Goal: Find specific fact: Find specific fact

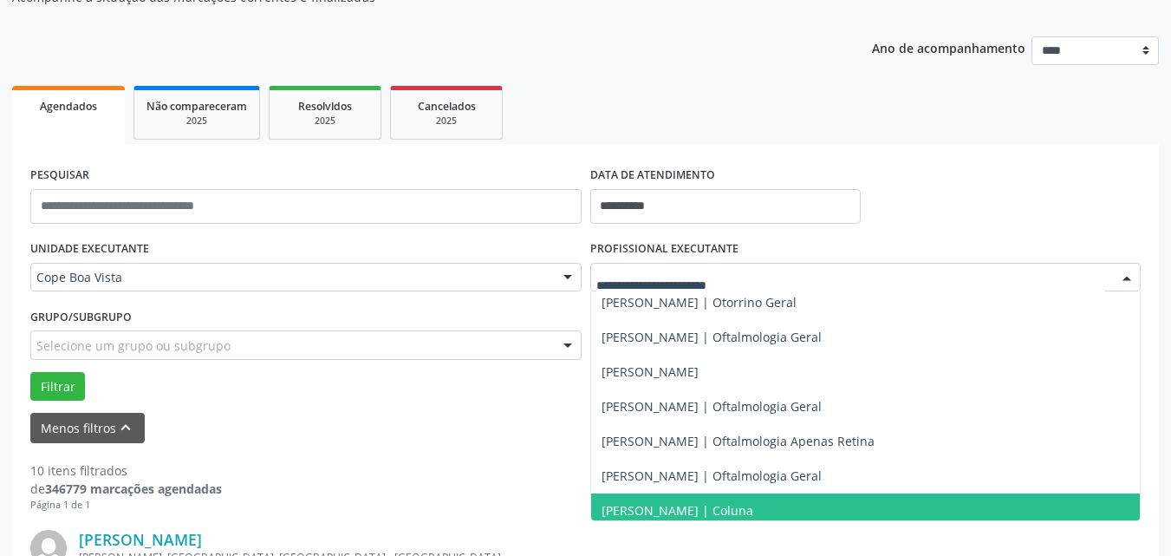
scroll to position [520, 0]
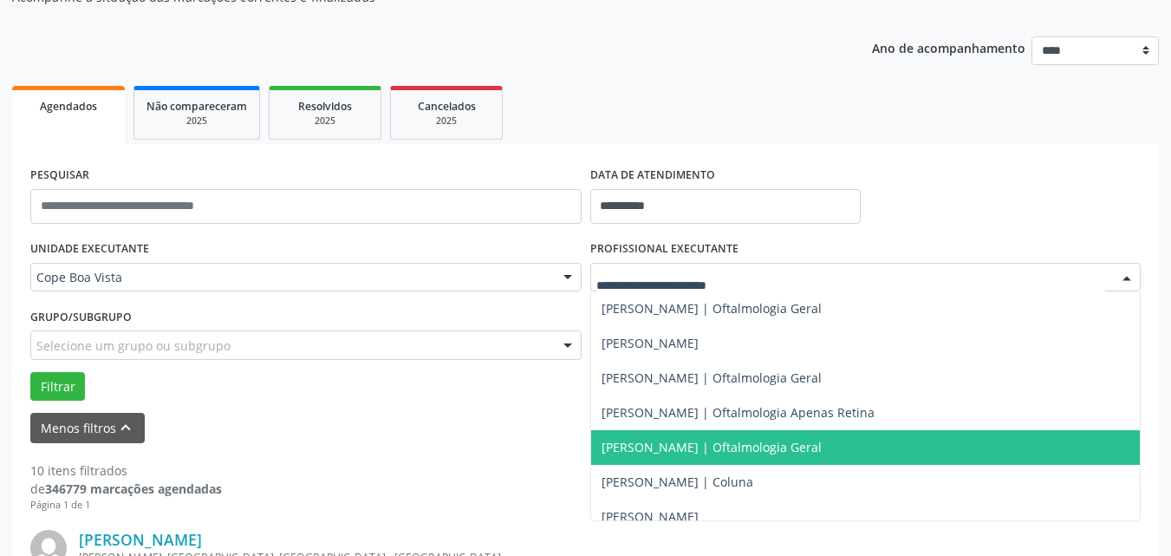
click at [658, 452] on span "[PERSON_NAME] | Oftalmologia Geral" at bounding box center [711, 447] width 220 height 16
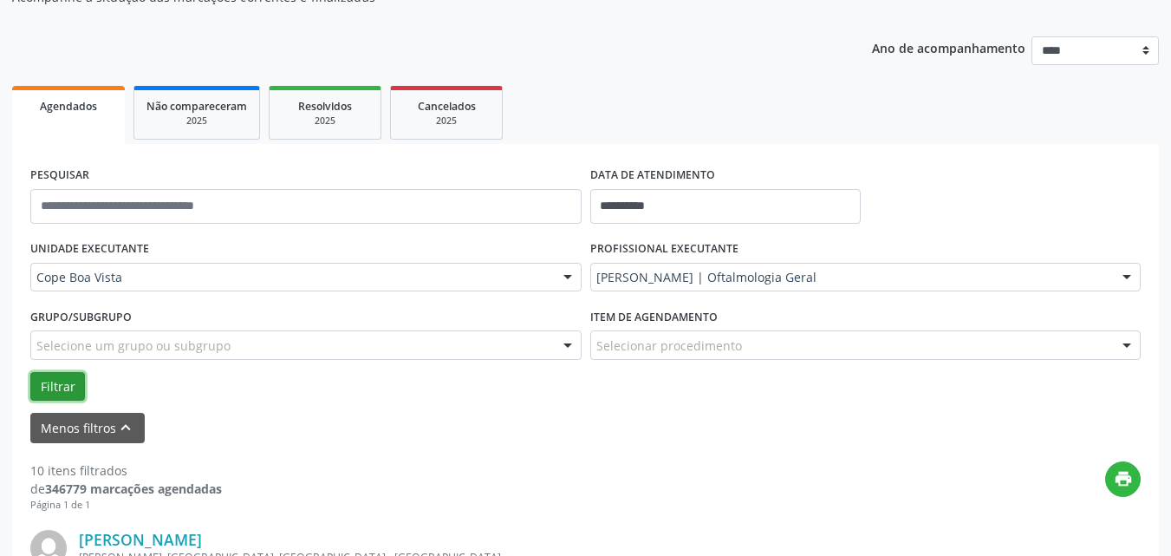
click at [74, 388] on button "Filtrar" at bounding box center [57, 386] width 55 height 29
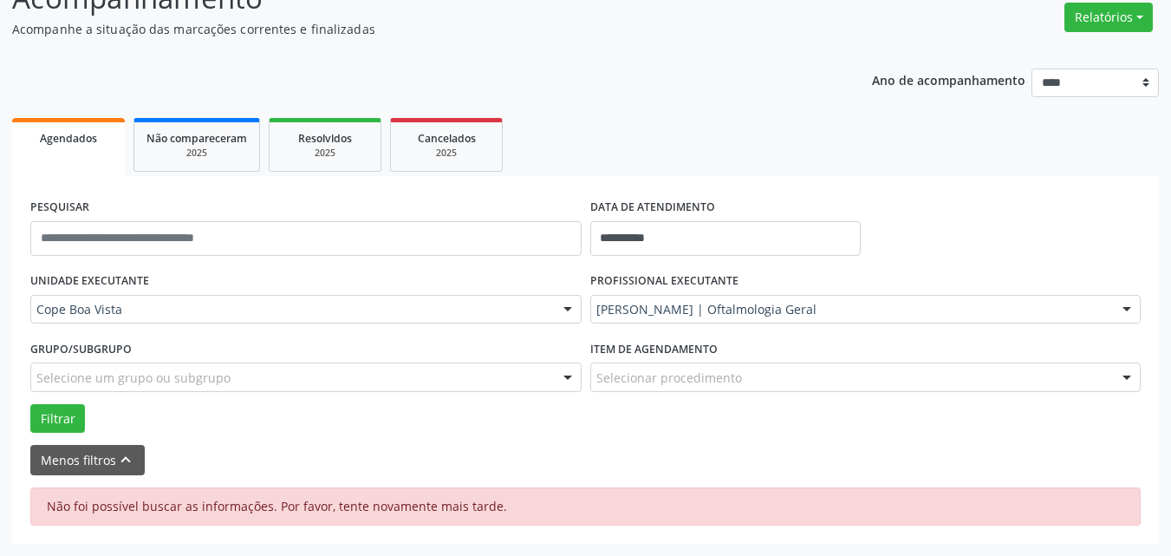
scroll to position [141, 0]
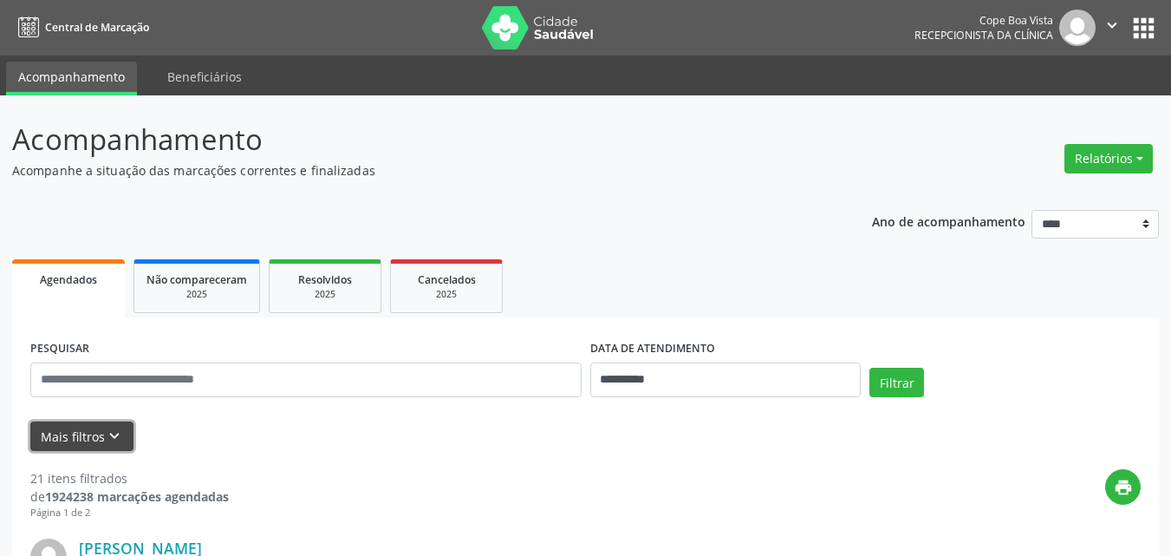
click at [116, 425] on button "Mais filtros keyboard_arrow_down" at bounding box center [81, 436] width 103 height 30
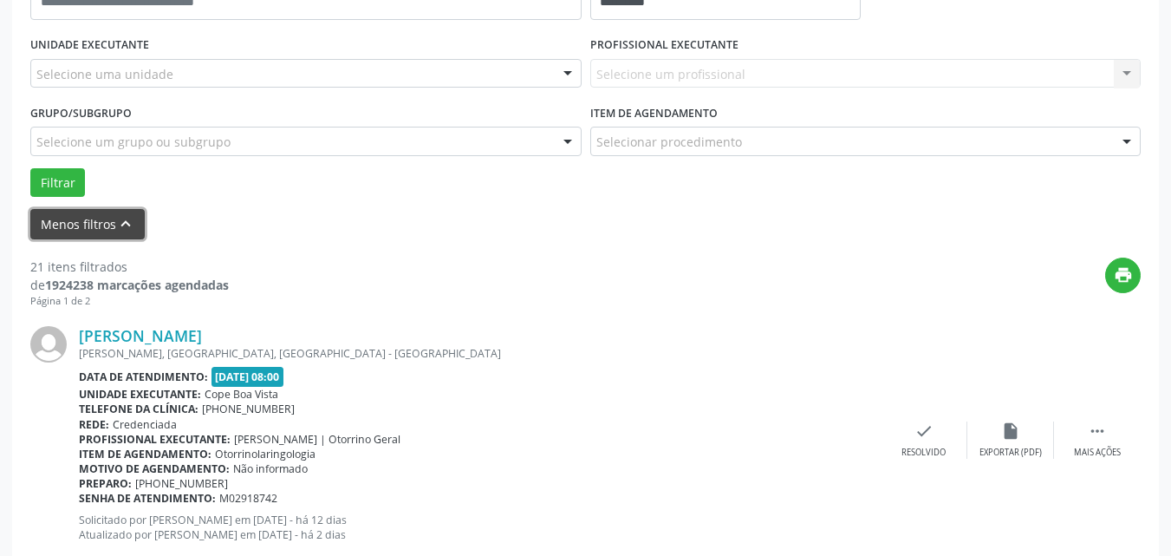
scroll to position [347, 0]
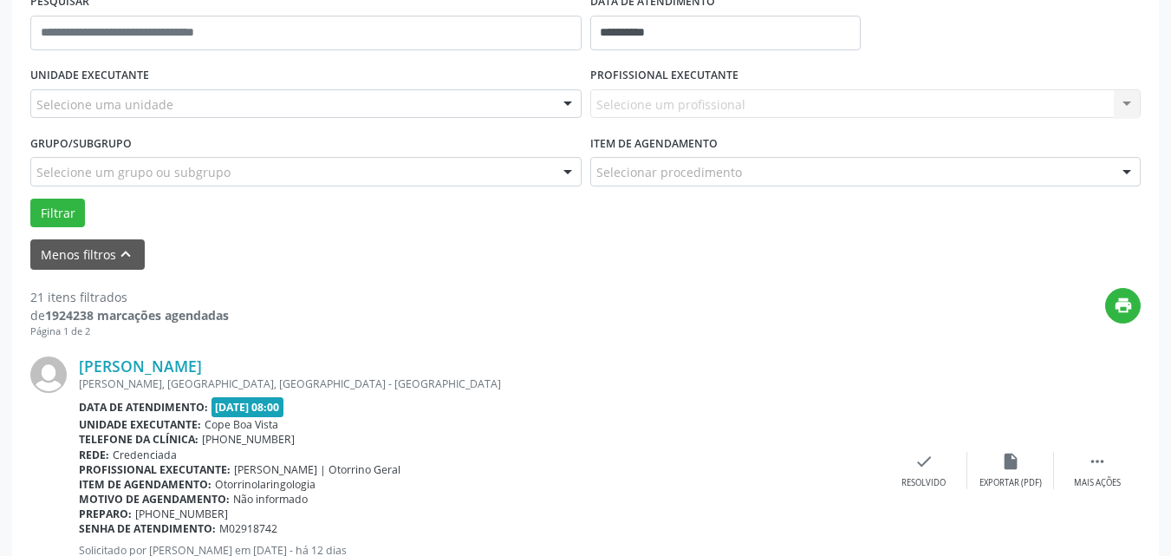
click at [517, 106] on div "Selecione uma unidade" at bounding box center [305, 103] width 551 height 29
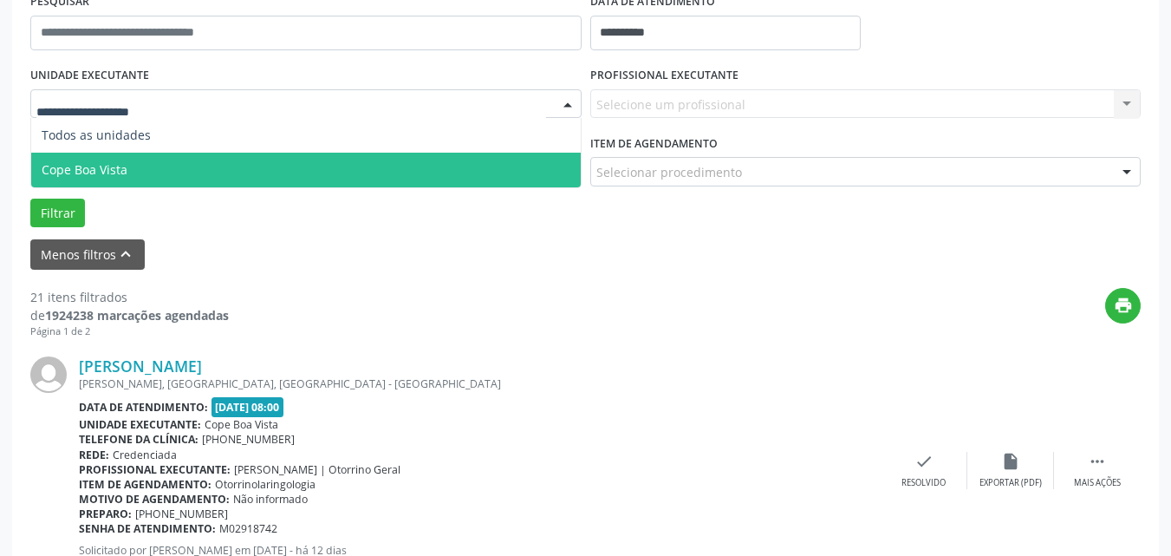
click at [244, 170] on span "Cope Boa Vista" at bounding box center [305, 170] width 549 height 35
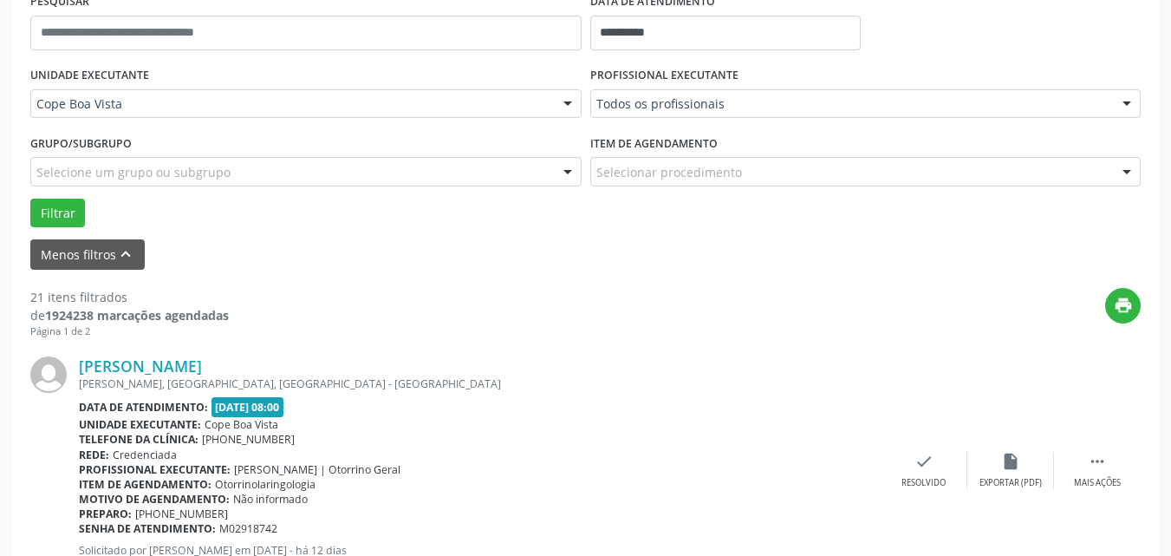
click at [673, 116] on div "Todos os profissionais" at bounding box center [865, 103] width 551 height 29
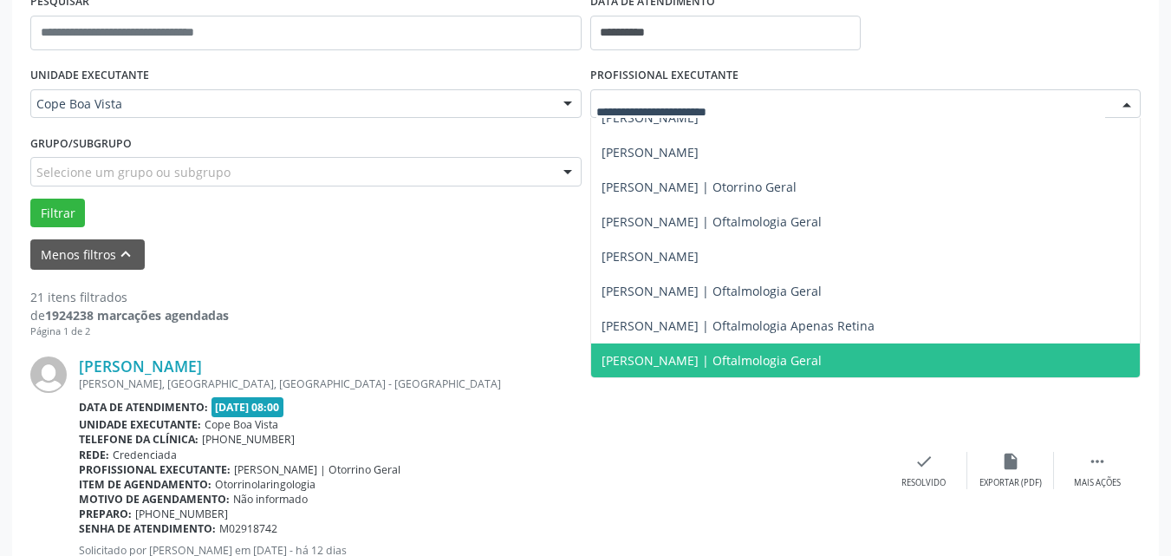
scroll to position [520, 0]
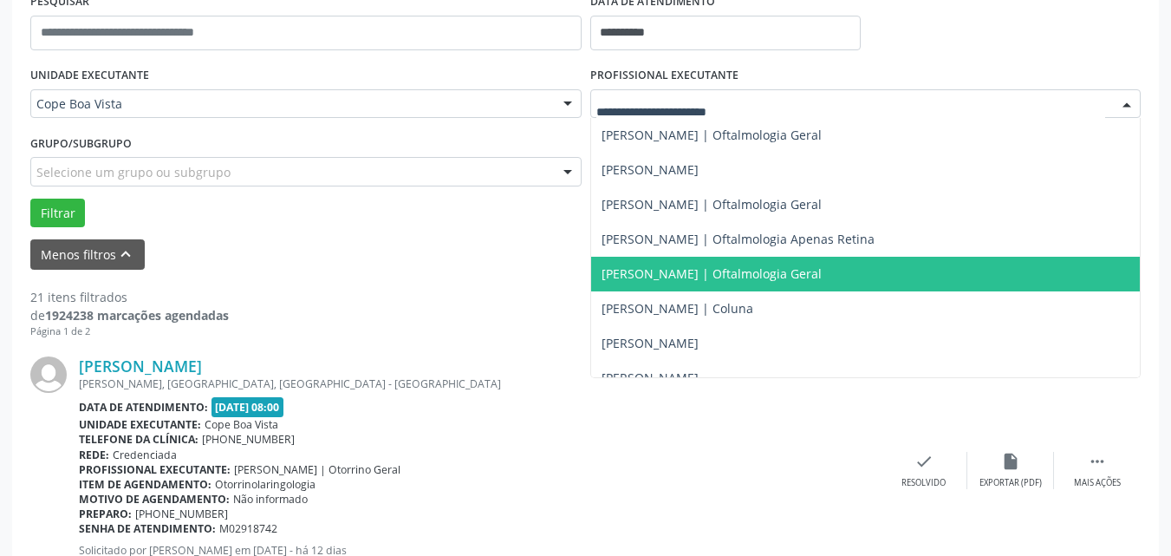
click at [701, 272] on span "[PERSON_NAME] | Oftalmologia Geral" at bounding box center [711, 273] width 220 height 16
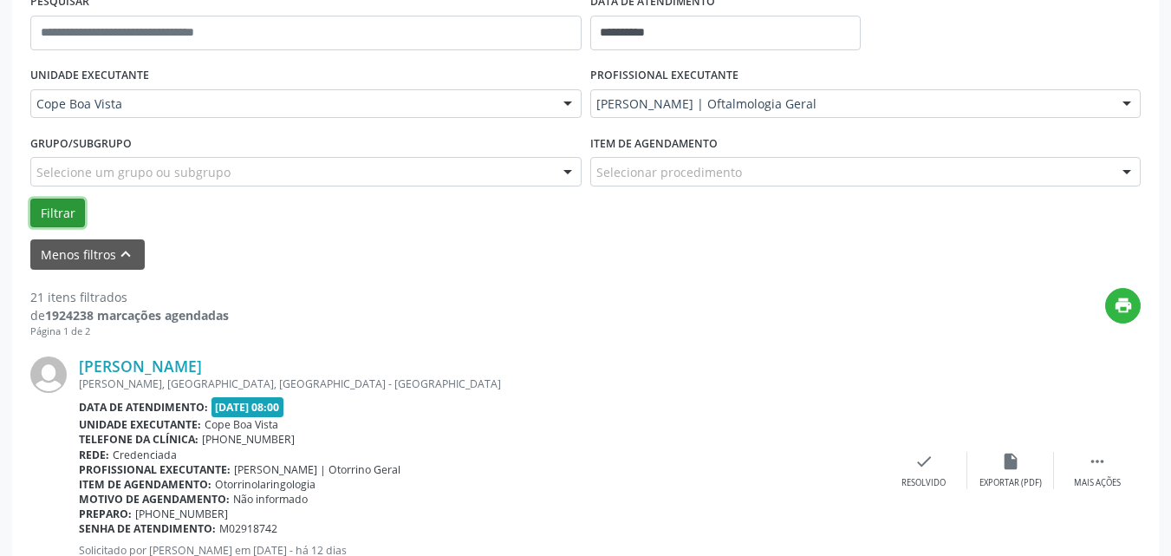
click at [75, 218] on button "Filtrar" at bounding box center [57, 212] width 55 height 29
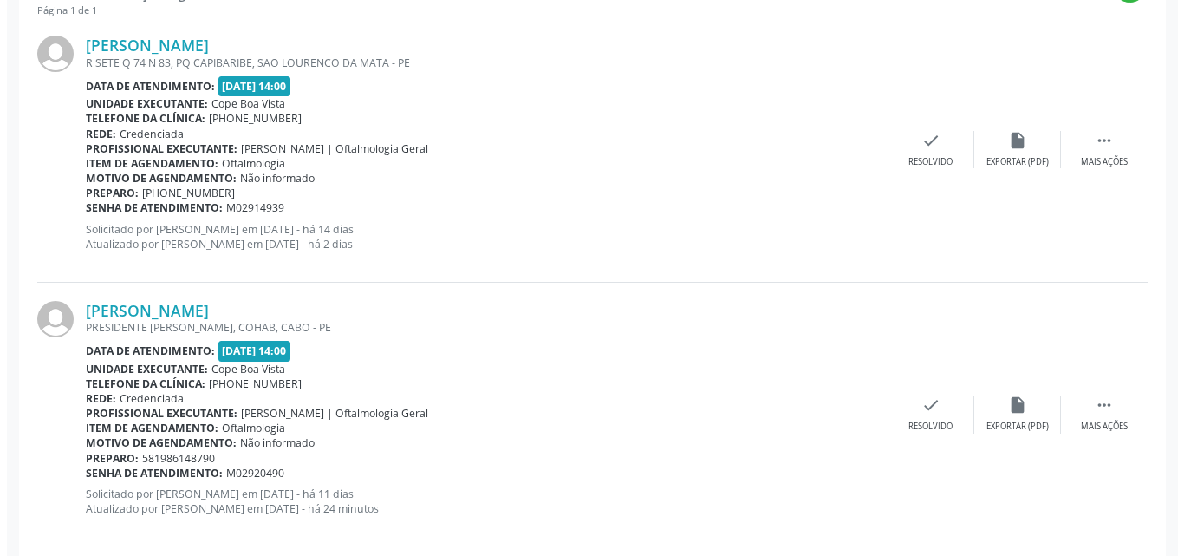
scroll to position [601, 0]
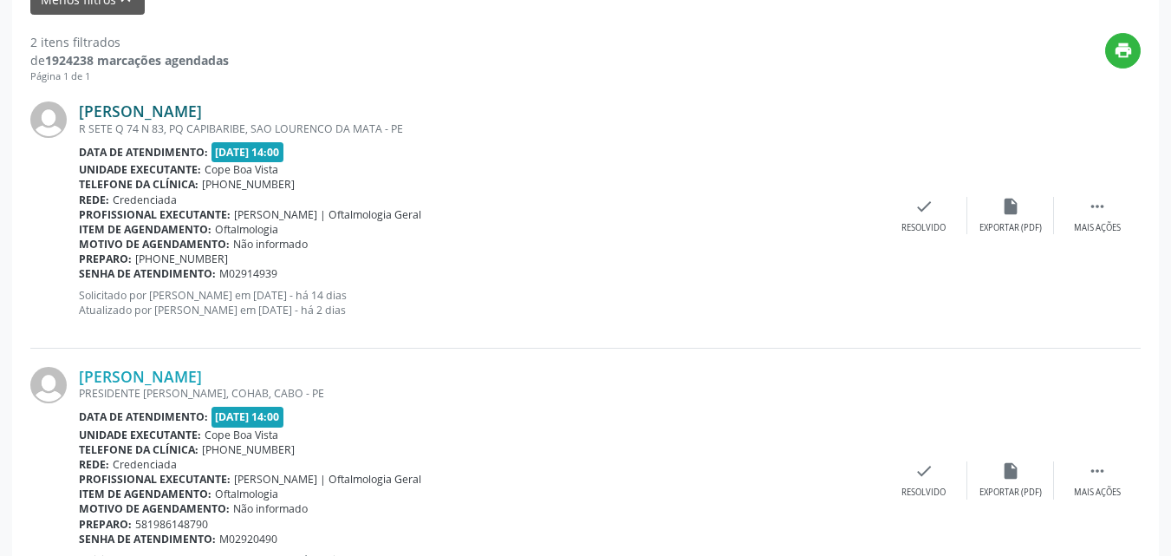
click at [146, 113] on link "[PERSON_NAME]" at bounding box center [140, 110] width 123 height 19
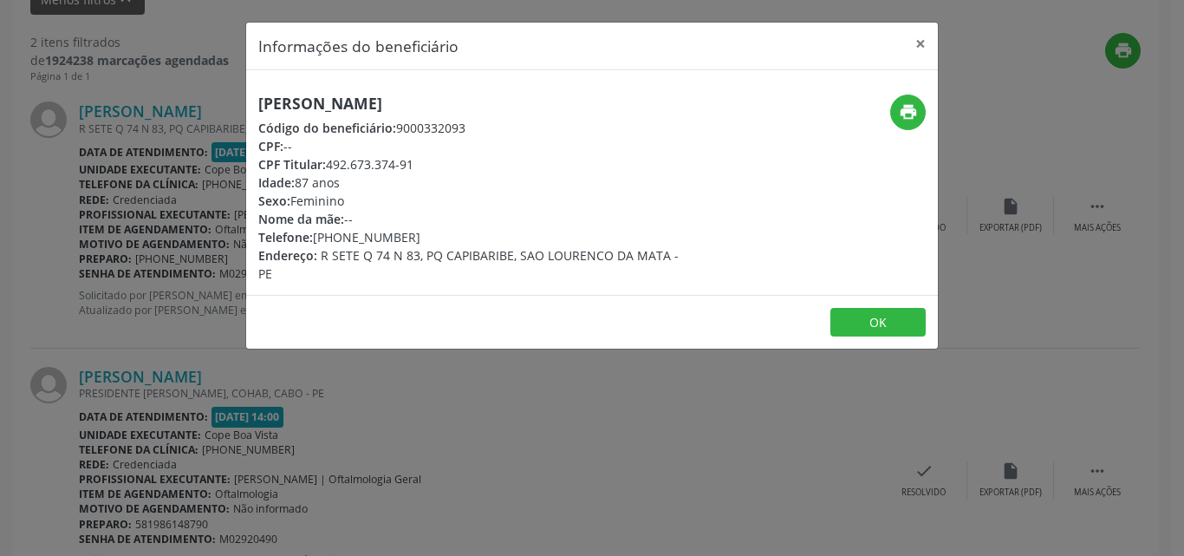
drag, startPoint x: 330, startPoint y: 159, endPoint x: 418, endPoint y: 161, distance: 87.6
click at [418, 161] on div "CPF Titular: 492.673.374-91" at bounding box center [476, 164] width 437 height 18
copy div "492.673.374-91"
click at [232, 387] on div "Informações do beneficiário × [PERSON_NAME] Código do beneficiário: 9000332093 …" at bounding box center [592, 278] width 1184 height 556
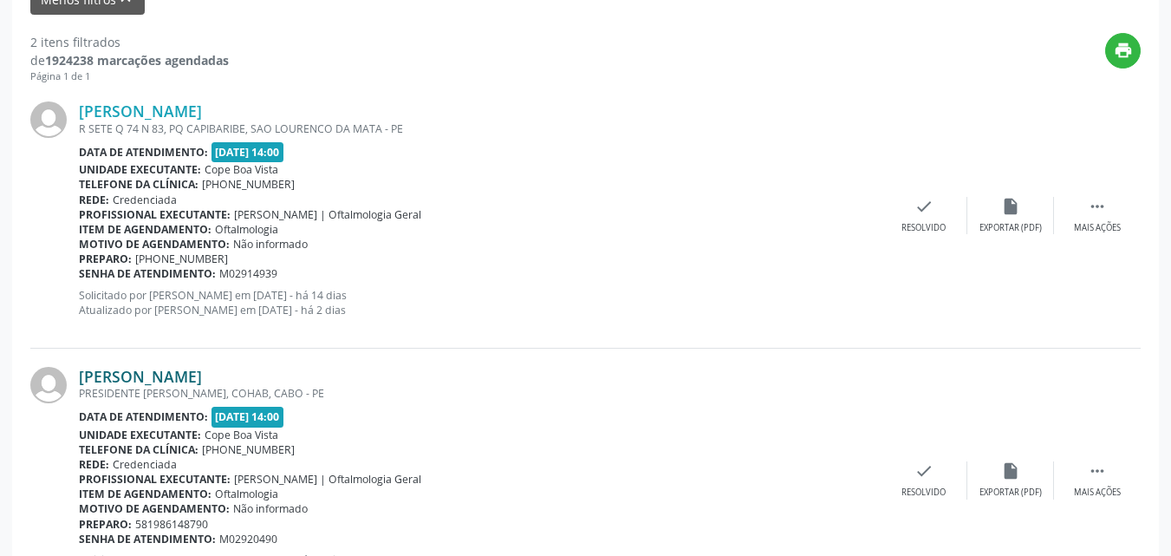
click at [166, 384] on link "[PERSON_NAME]" at bounding box center [140, 376] width 123 height 19
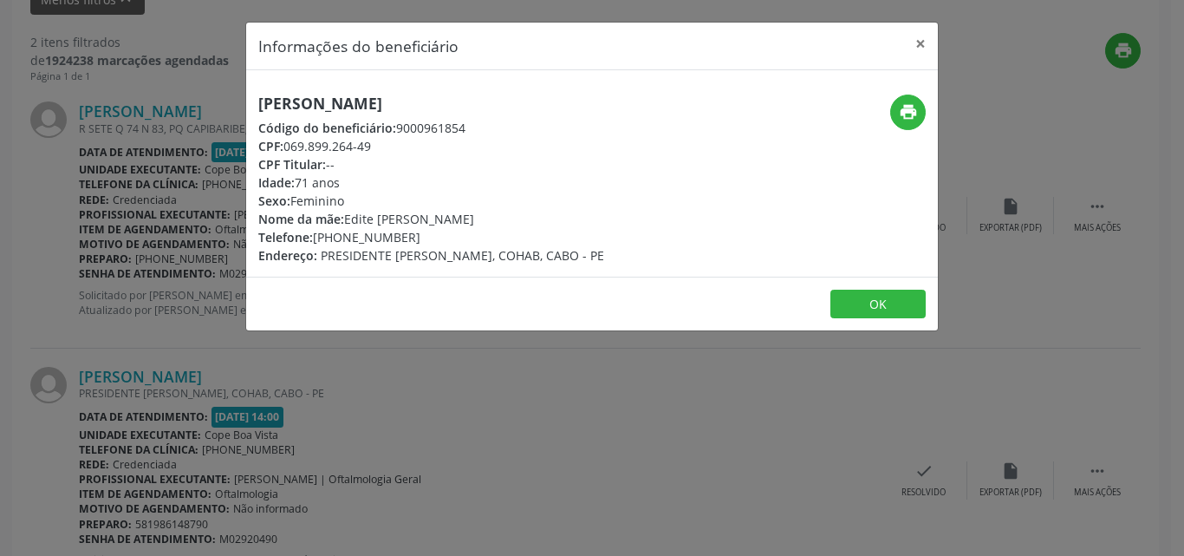
drag, startPoint x: 289, startPoint y: 145, endPoint x: 386, endPoint y: 143, distance: 96.2
click at [386, 143] on div "CPF: 069.899.264-49" at bounding box center [431, 146] width 346 height 18
copy div "069.899.264-49"
